Goal: Task Accomplishment & Management: Manage account settings

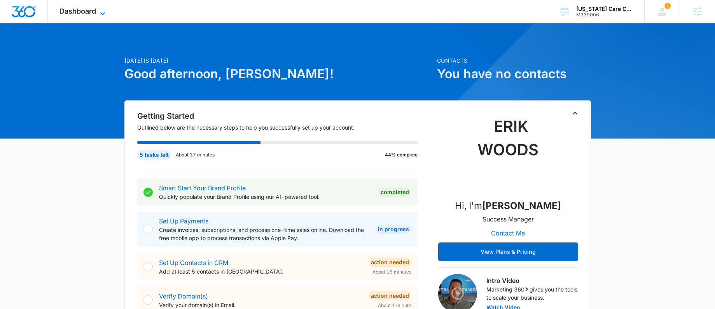
click at [100, 10] on icon at bounding box center [102, 13] width 9 height 9
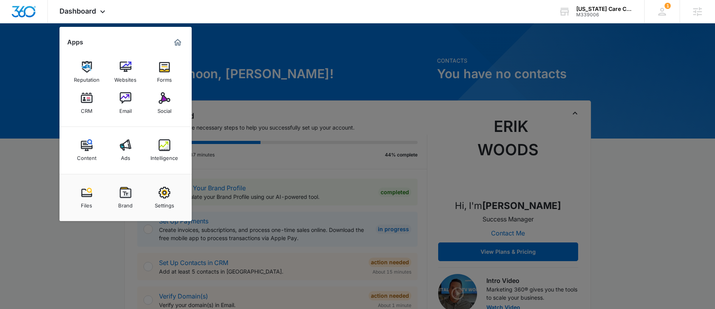
click at [312, 175] on div at bounding box center [357, 154] width 715 height 309
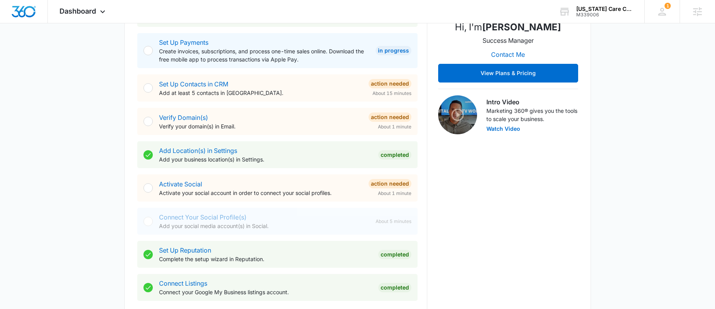
scroll to position [179, 0]
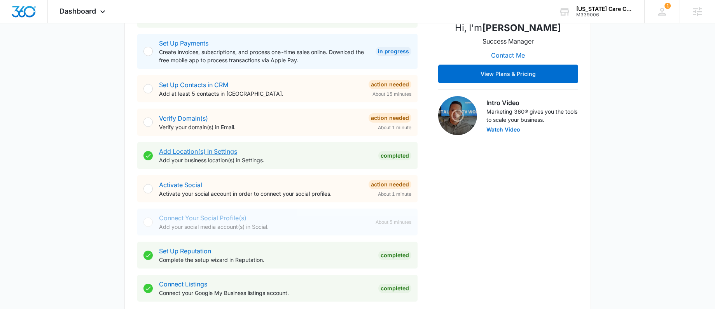
click at [204, 149] on link "Add Location(s) in Settings" at bounding box center [198, 151] width 78 height 8
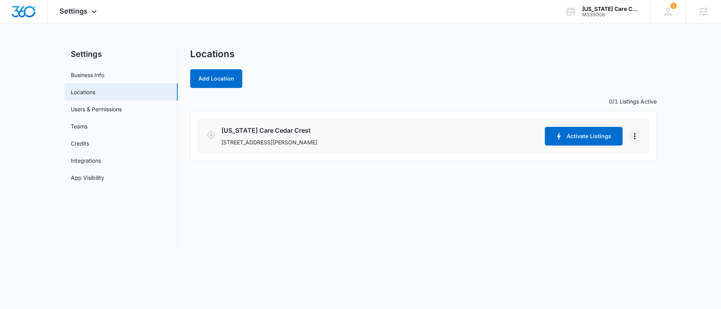
click at [633, 135] on icon "Actions" at bounding box center [634, 135] width 9 height 9
click at [639, 159] on link "Edit" at bounding box center [644, 157] width 10 height 7
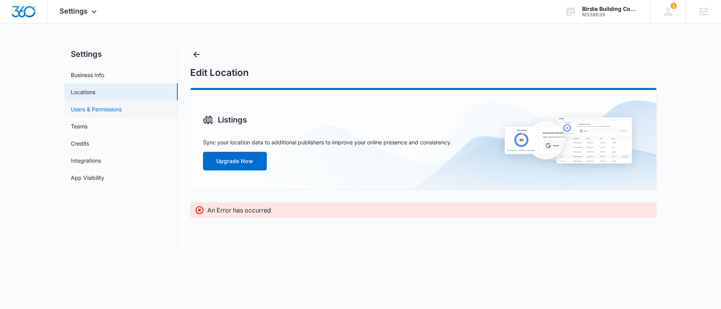
click at [91, 111] on link "Users & Permissions" at bounding box center [96, 109] width 51 height 8
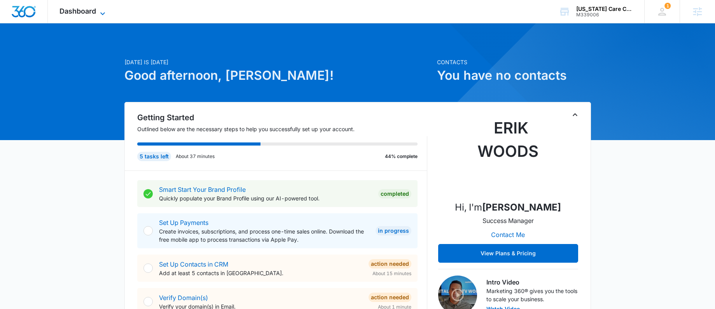
click at [100, 12] on icon at bounding box center [102, 13] width 9 height 9
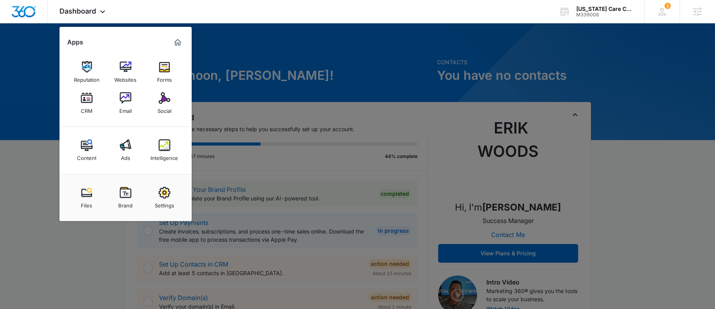
click at [159, 192] on img at bounding box center [165, 193] width 12 height 12
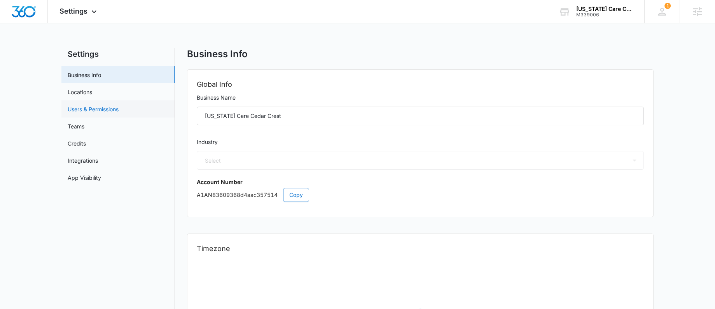
select select "13"
select select "US"
select select "America/[GEOGRAPHIC_DATA]"
click at [82, 95] on link "Locations" at bounding box center [80, 92] width 25 height 8
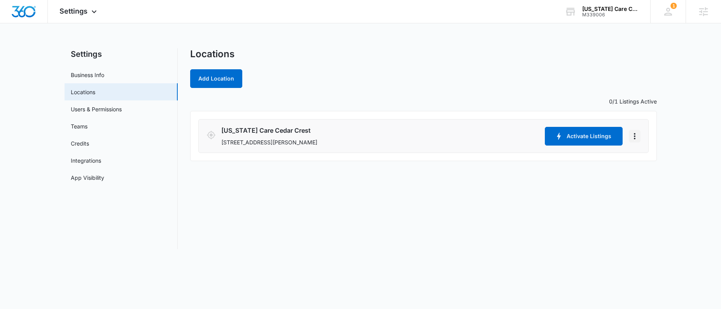
click at [636, 137] on icon "Actions" at bounding box center [634, 135] width 9 height 9
click at [644, 159] on link "Edit" at bounding box center [644, 157] width 10 height 7
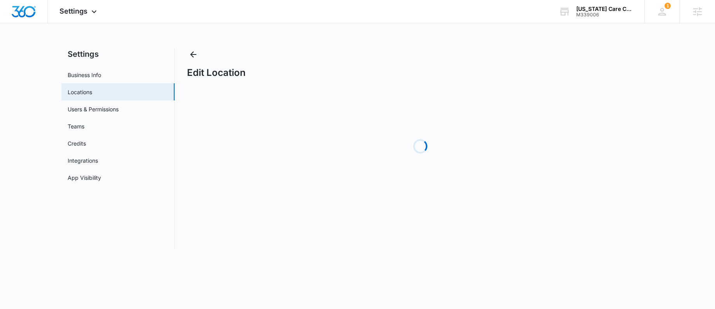
select select "Texas"
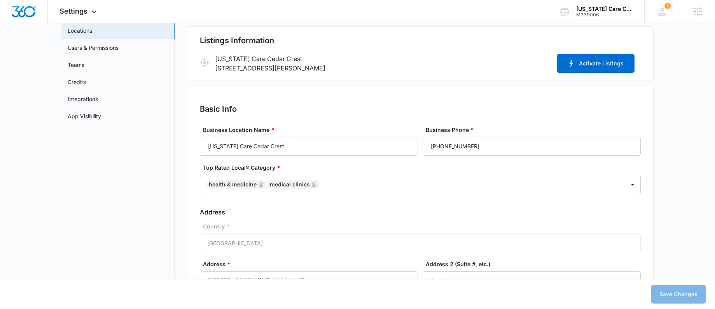
scroll to position [94, 0]
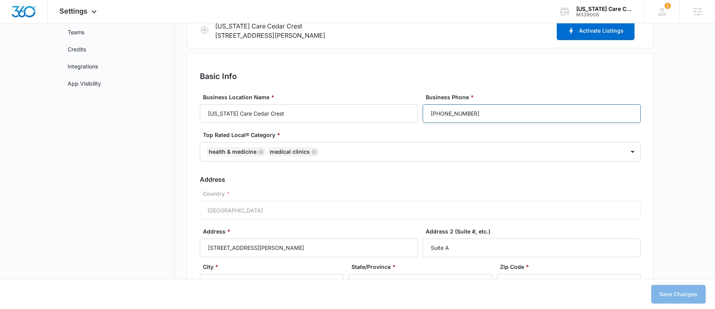
click at [483, 114] on input "(469) 249-8564" at bounding box center [532, 113] width 218 height 19
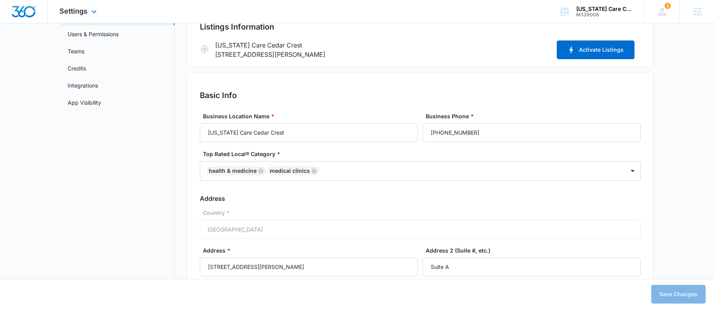
scroll to position [0, 0]
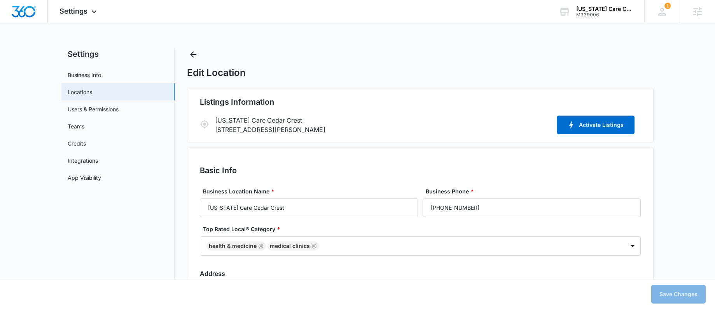
click at [385, 141] on div "Listings Information Texas Care Cedar Crest 3606 Marvin D Love Fwy, Suite A Dal…" at bounding box center [420, 115] width 467 height 54
drag, startPoint x: 376, startPoint y: 128, endPoint x: 211, endPoint y: 131, distance: 164.9
click at [214, 129] on div "Texas Care Cedar Crest 3606 Marvin D Love Fwy, Suite A Dallas, TX 75224 Activat…" at bounding box center [420, 125] width 441 height 19
copy p "3606 Marvin D Love Fwy, Suite A Dallas, TX 75224"
